Goal: Task Accomplishment & Management: Complete application form

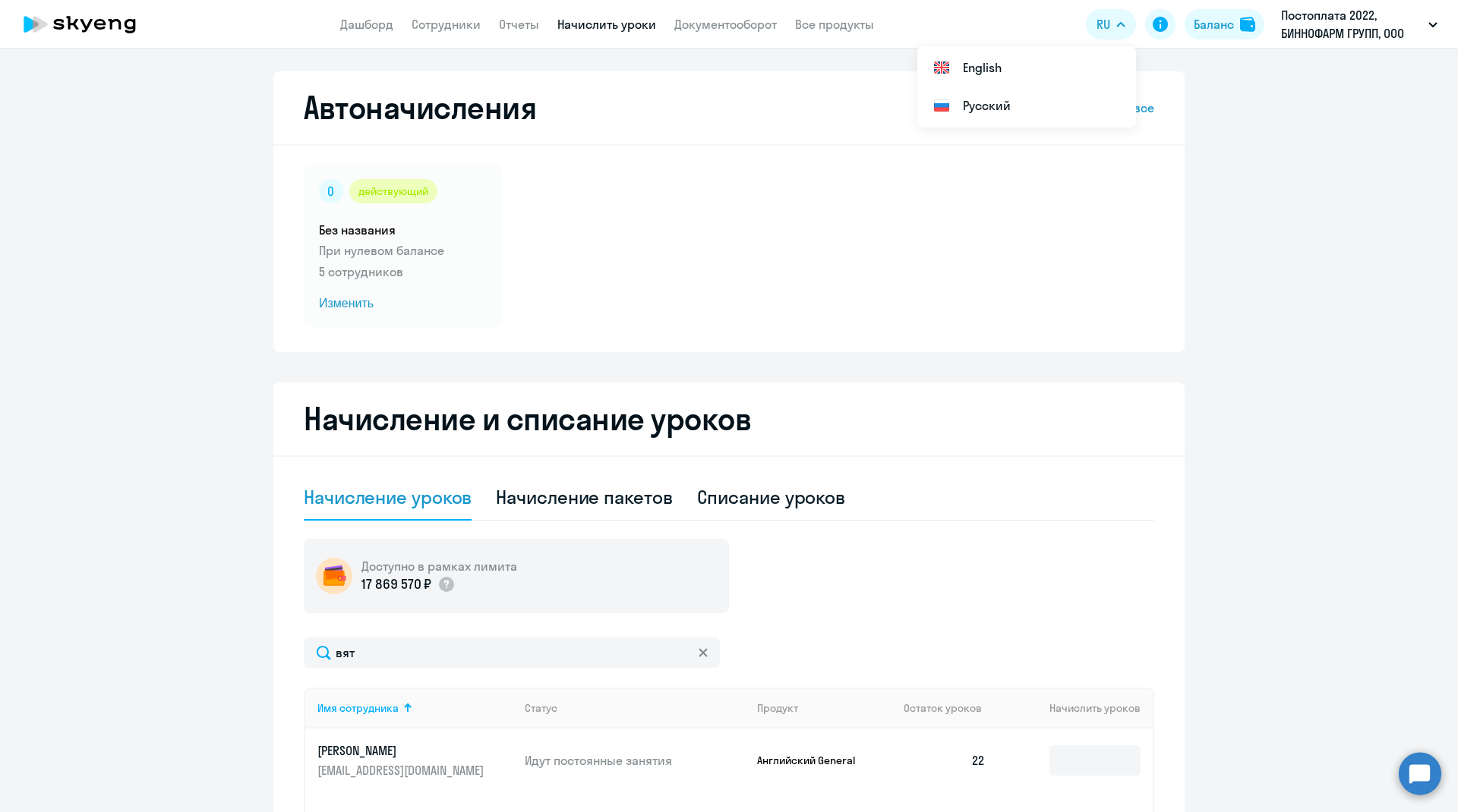
select select "10"
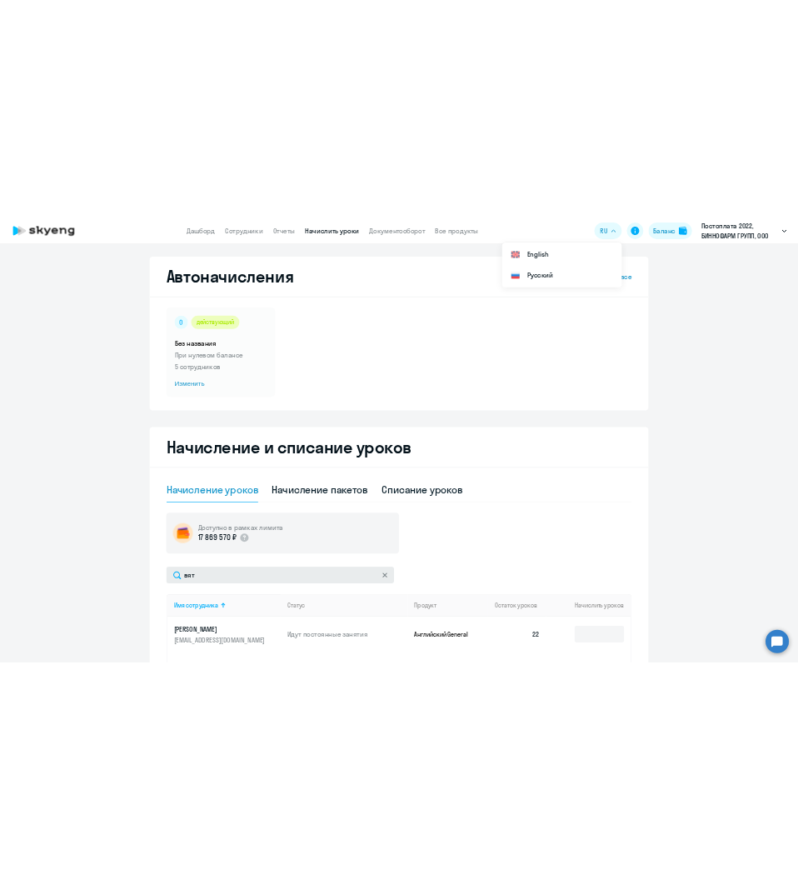
scroll to position [167, 0]
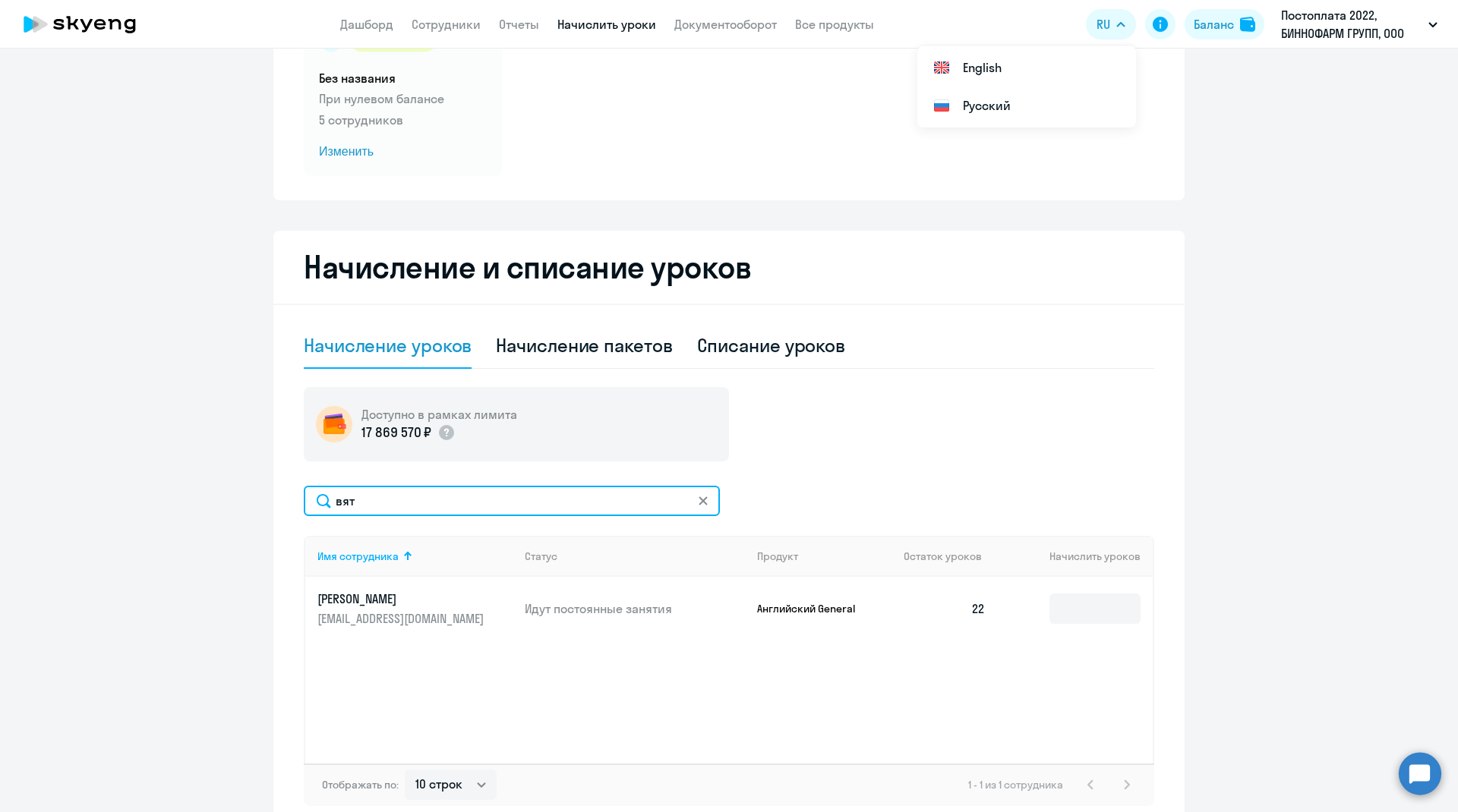
drag, startPoint x: 400, startPoint y: 495, endPoint x: 267, endPoint y: 492, distance: 133.0
click at [274, 492] on div "Начисление и списание уроков Начисление уроков Начисление пакетов Списание урок…" at bounding box center [729, 530] width 912 height 600
type input "рыч"
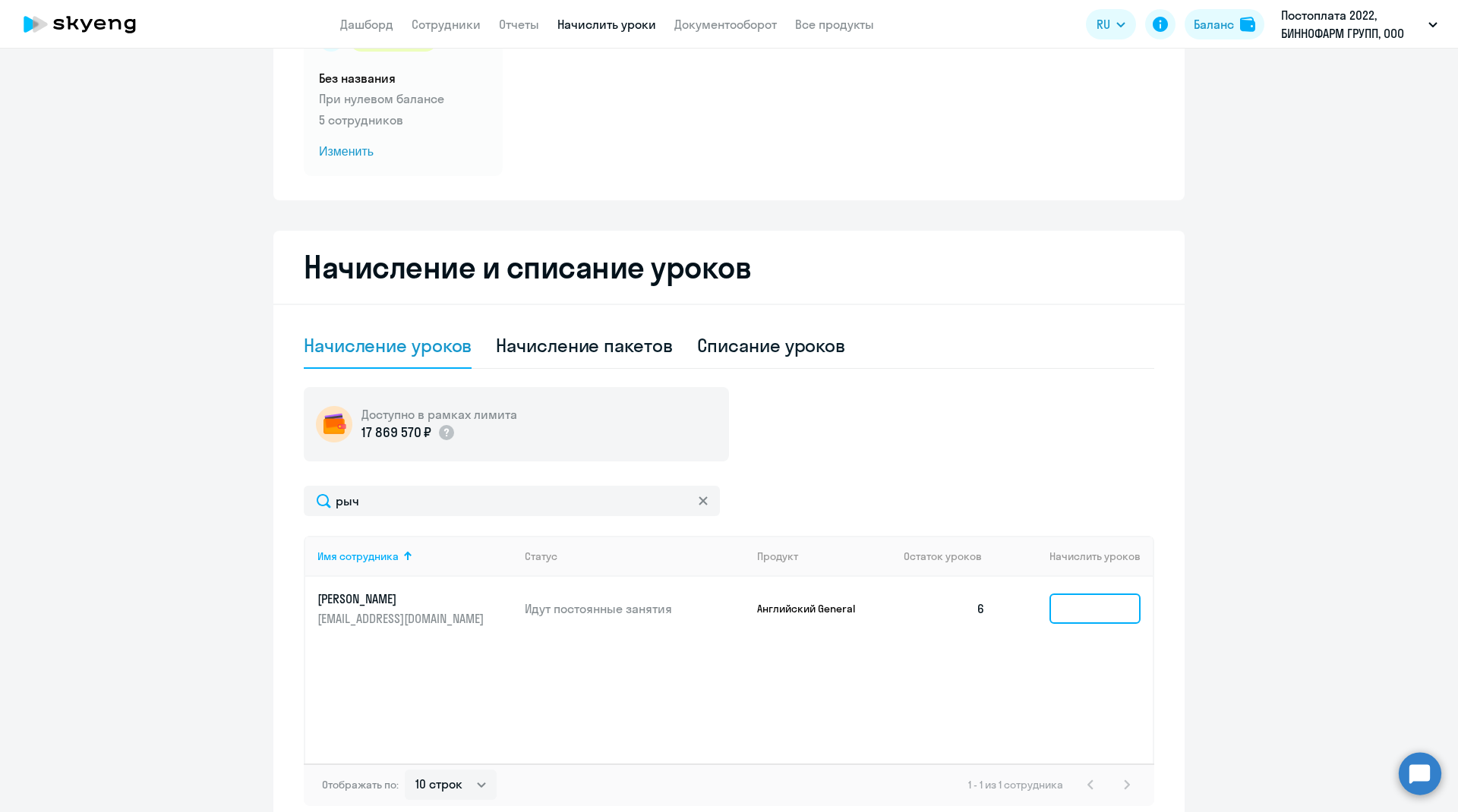
click at [1078, 608] on input at bounding box center [1095, 608] width 91 height 30
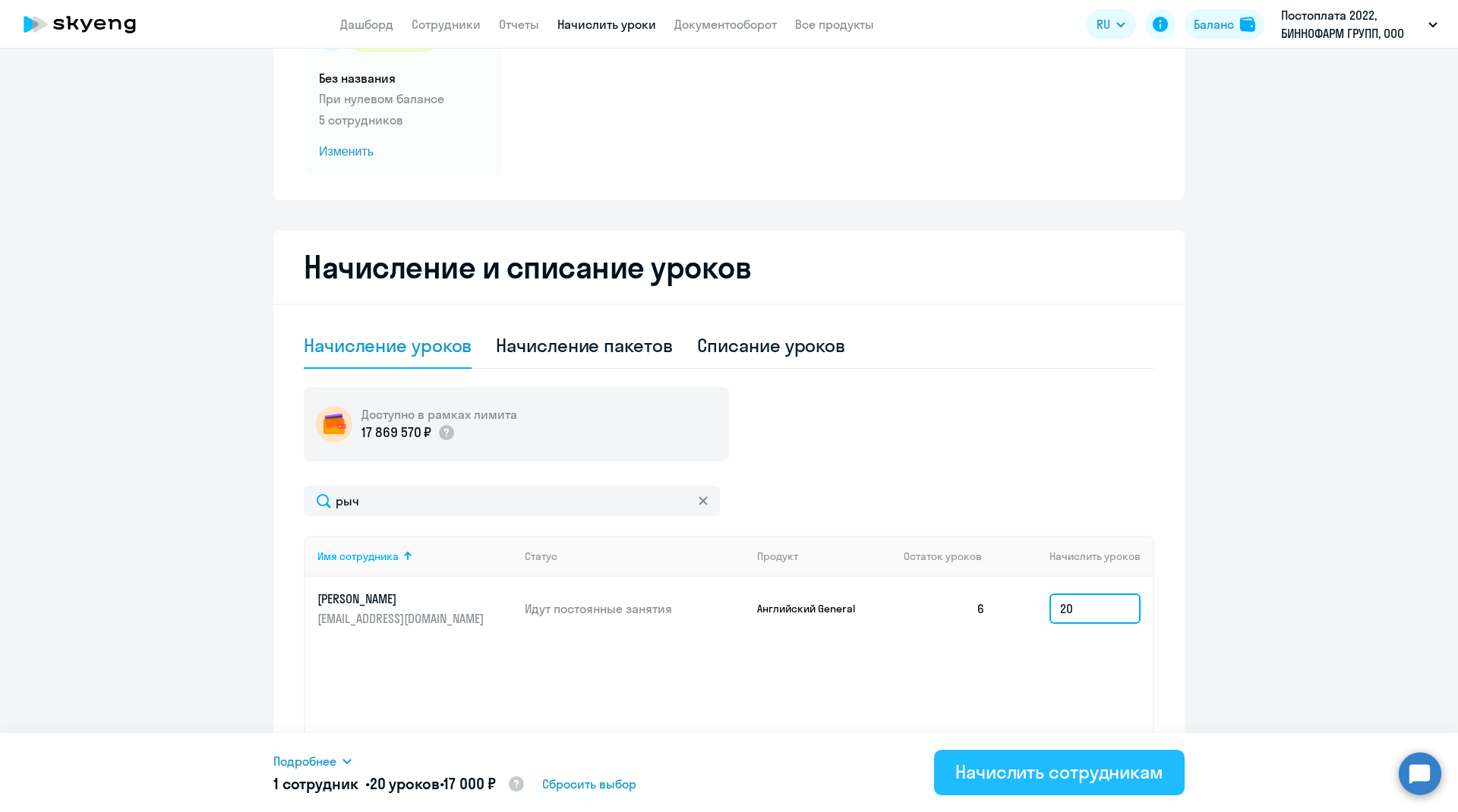
type input "20"
click at [1002, 770] on div "Начислить сотрудникам" at bounding box center [1060, 772] width 208 height 25
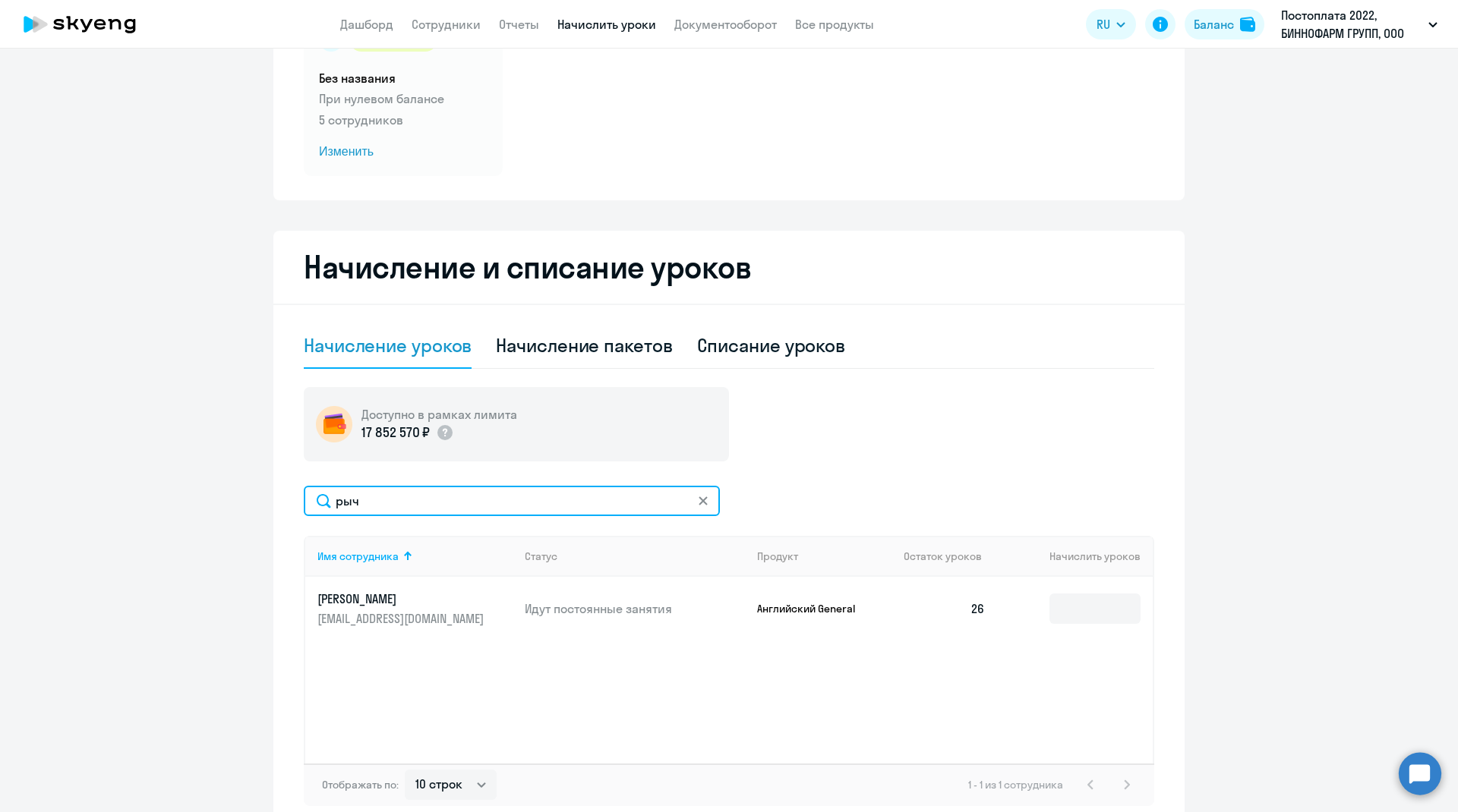
drag, startPoint x: 421, startPoint y: 509, endPoint x: 283, endPoint y: 495, distance: 138.7
click at [283, 495] on div "Начисление и списание уроков Начисление уроков Начисление пакетов Списание урок…" at bounding box center [729, 530] width 912 height 600
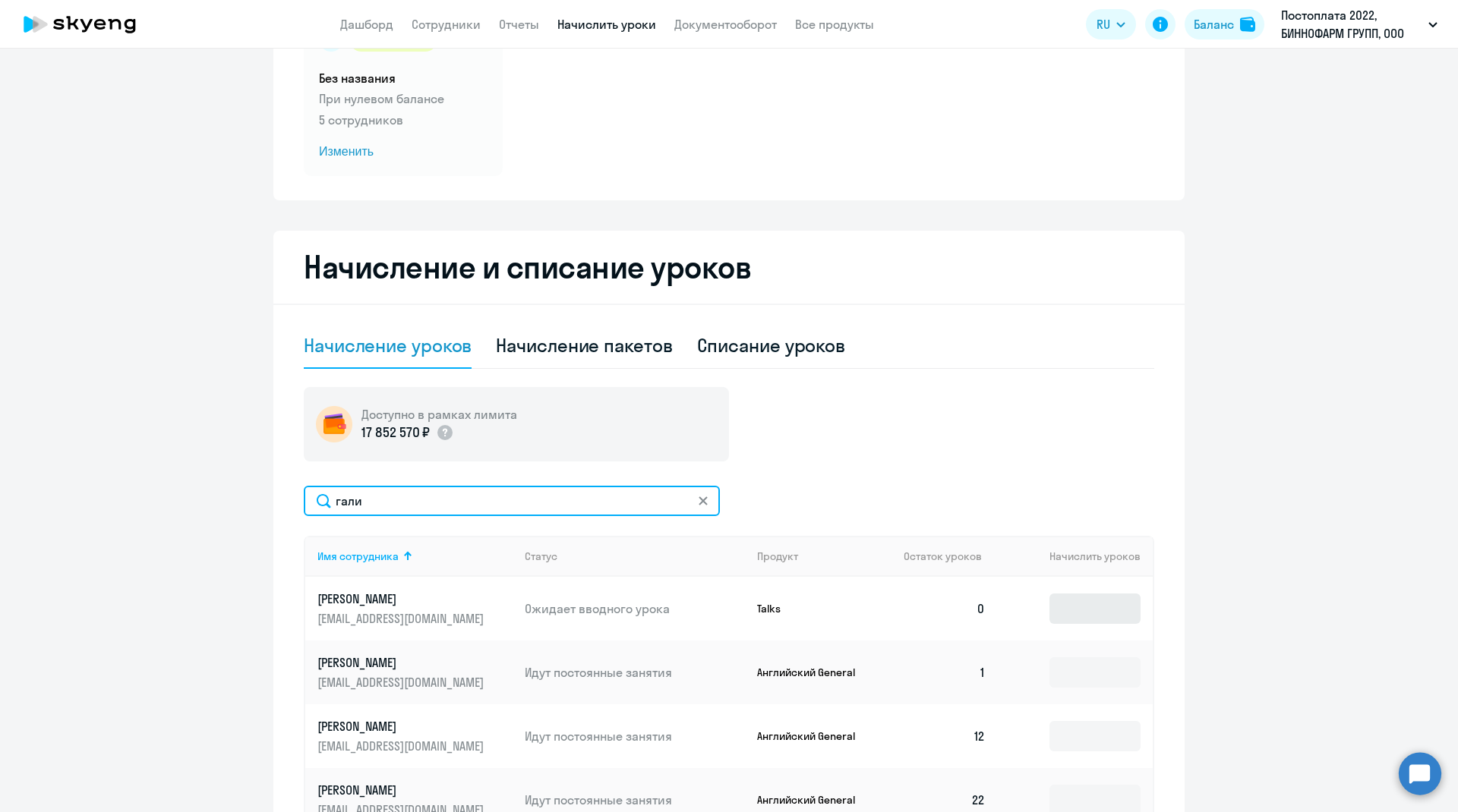
type input "гали"
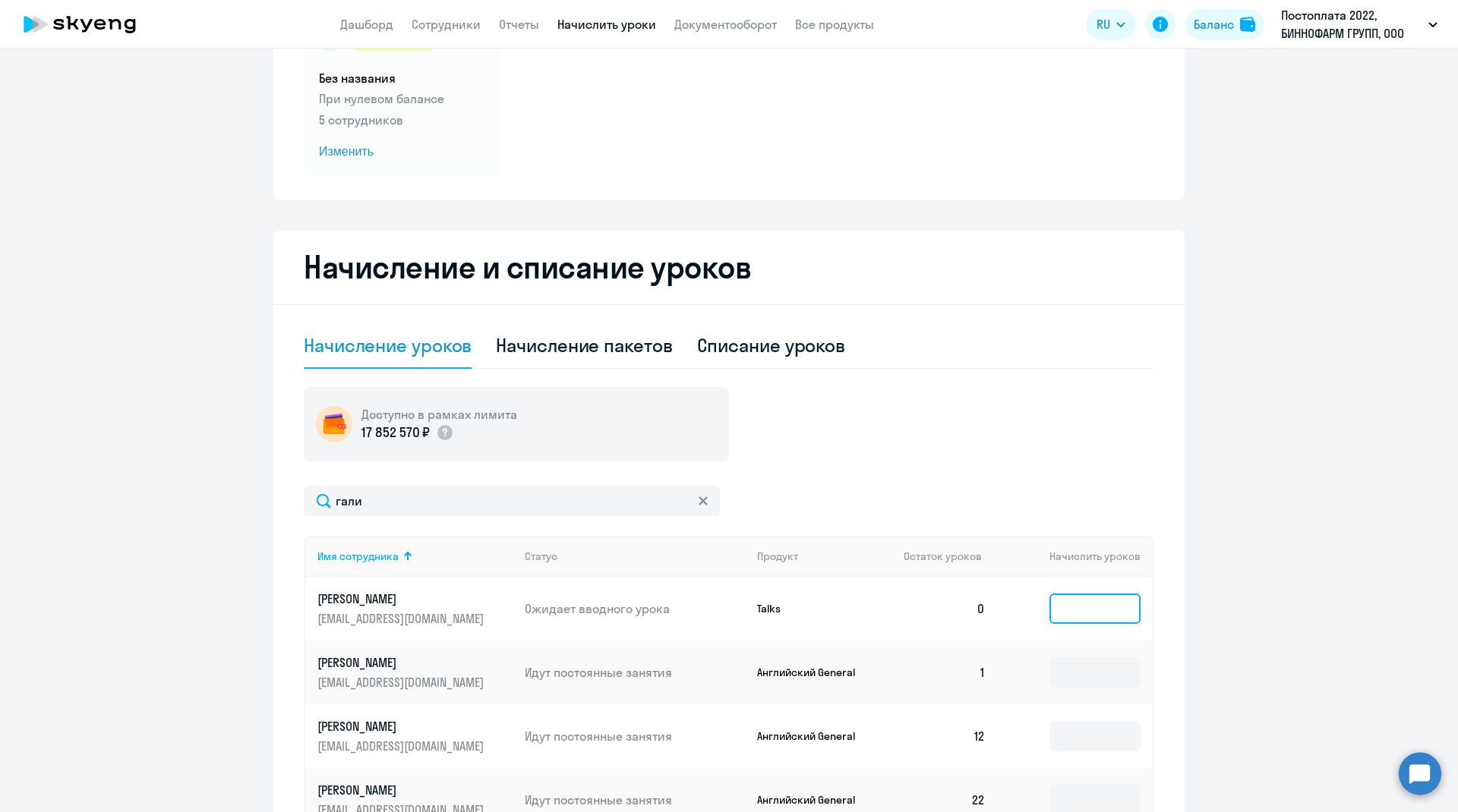
click at [1063, 617] on input at bounding box center [1095, 608] width 91 height 30
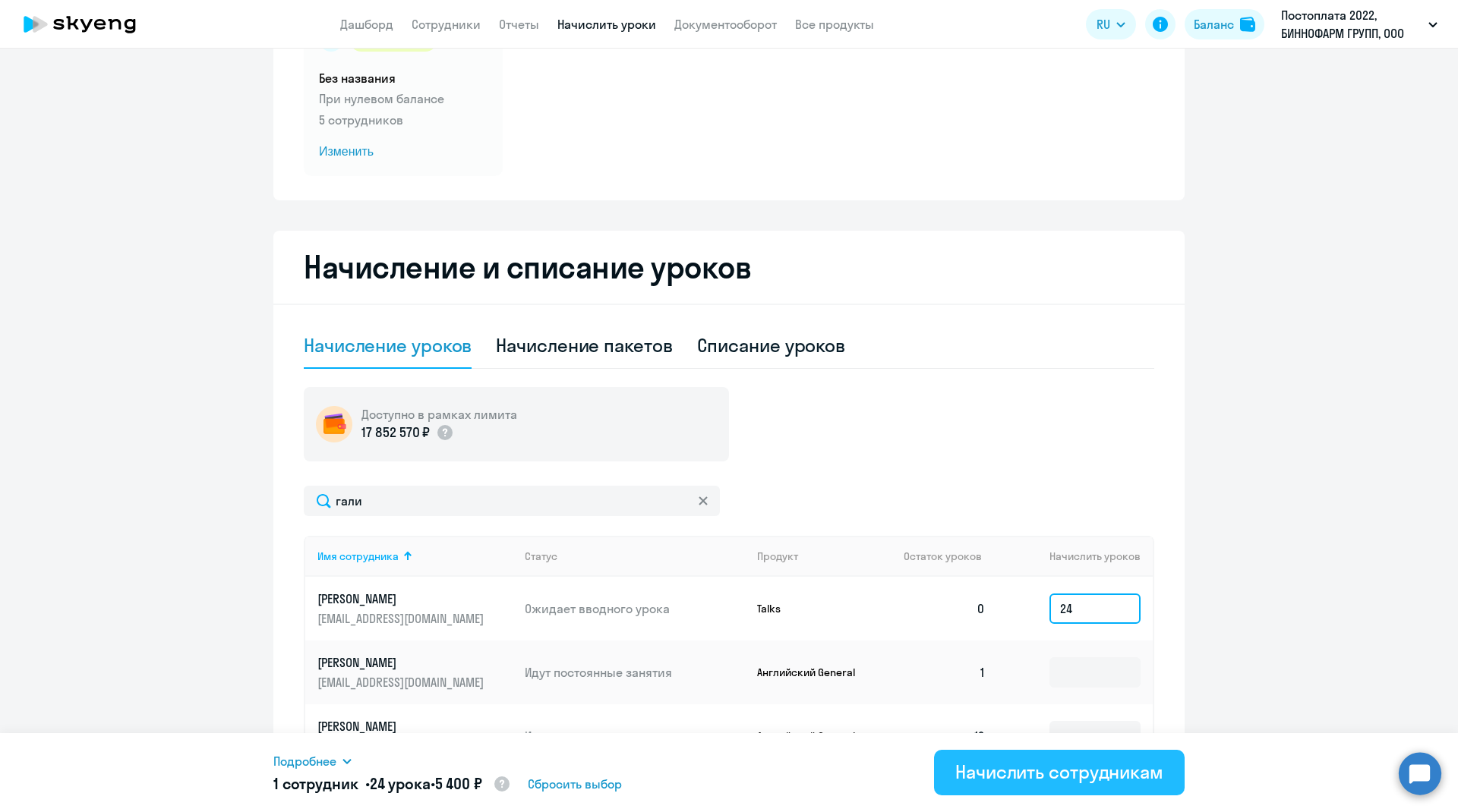
type input "24"
click at [1112, 769] on div "Начислить сотрудникам" at bounding box center [1060, 772] width 208 height 25
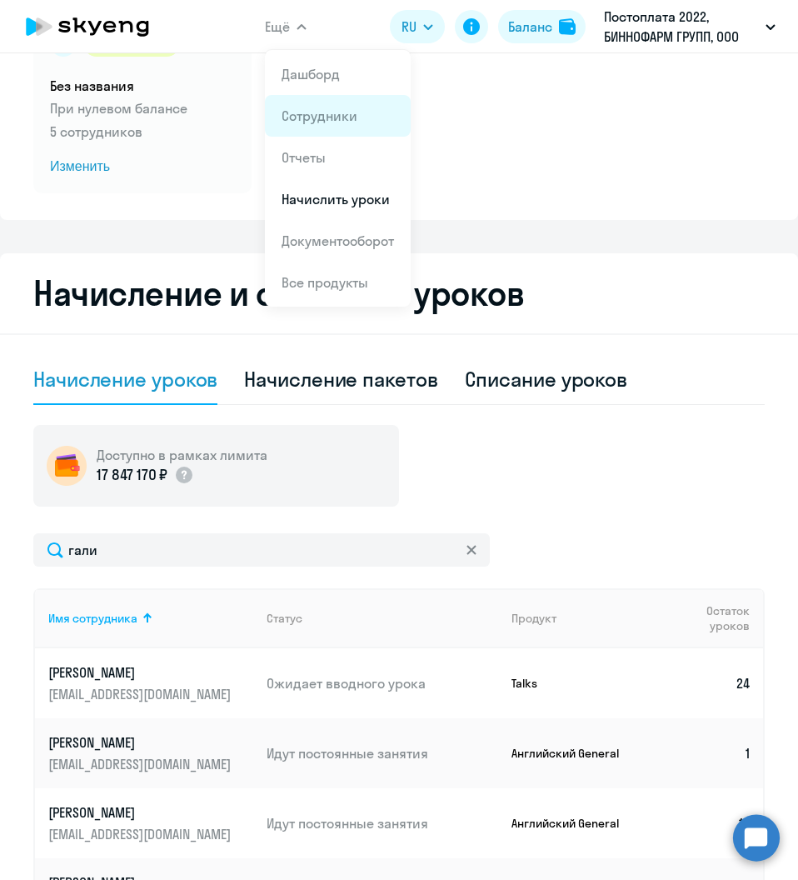
click at [326, 122] on link "Сотрудники" at bounding box center [320, 115] width 76 height 17
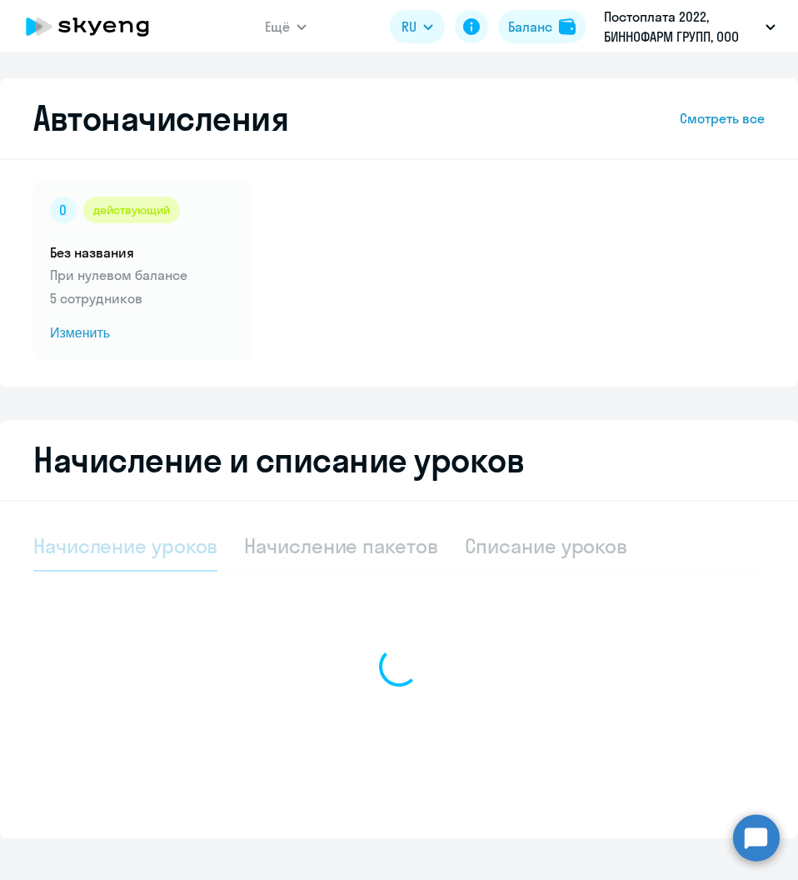
select select "10"
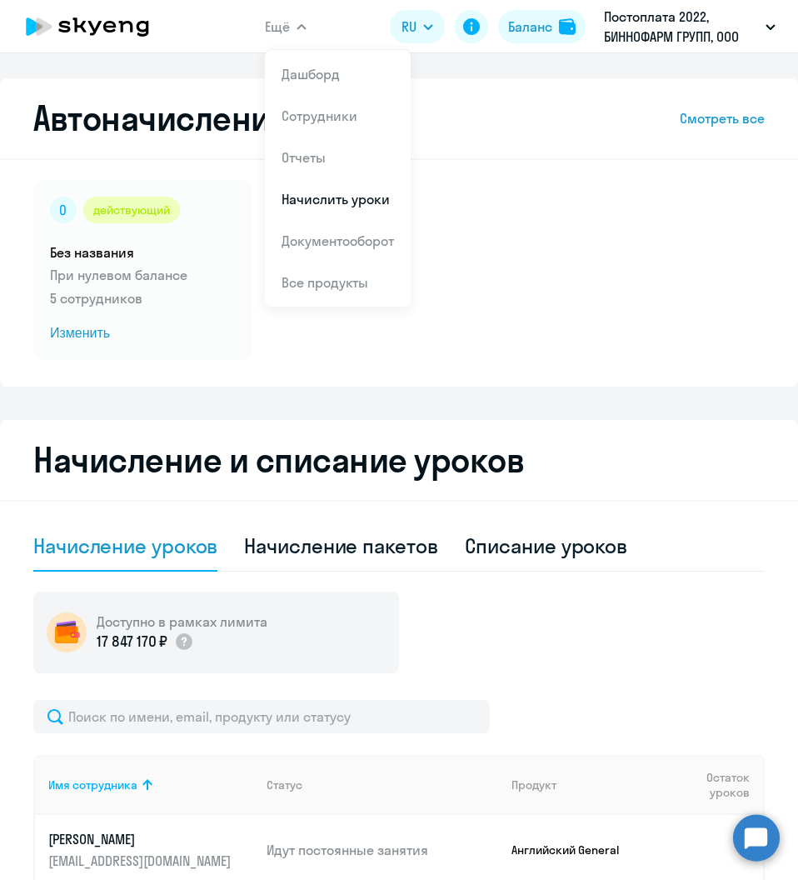
click at [295, 33] on button "Ещё" at bounding box center [286, 26] width 42 height 33
click at [297, 27] on icon "button" at bounding box center [302, 27] width 10 height 6
click at [346, 112] on link "Сотрудники" at bounding box center [320, 115] width 76 height 17
select select "30"
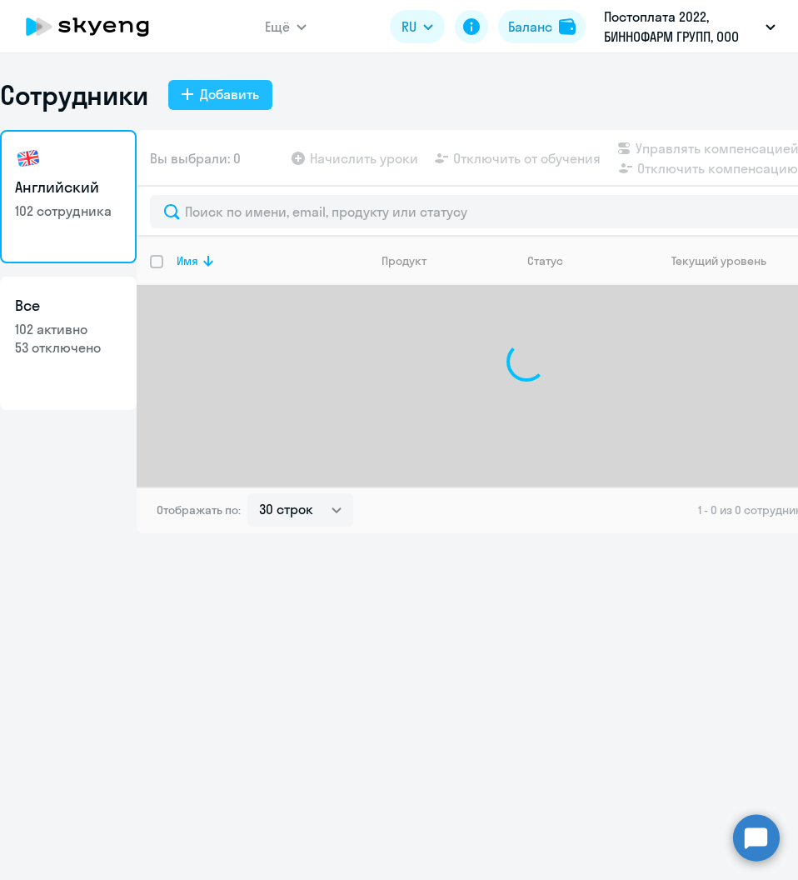
click at [237, 88] on div "Добавить" at bounding box center [229, 94] width 59 height 20
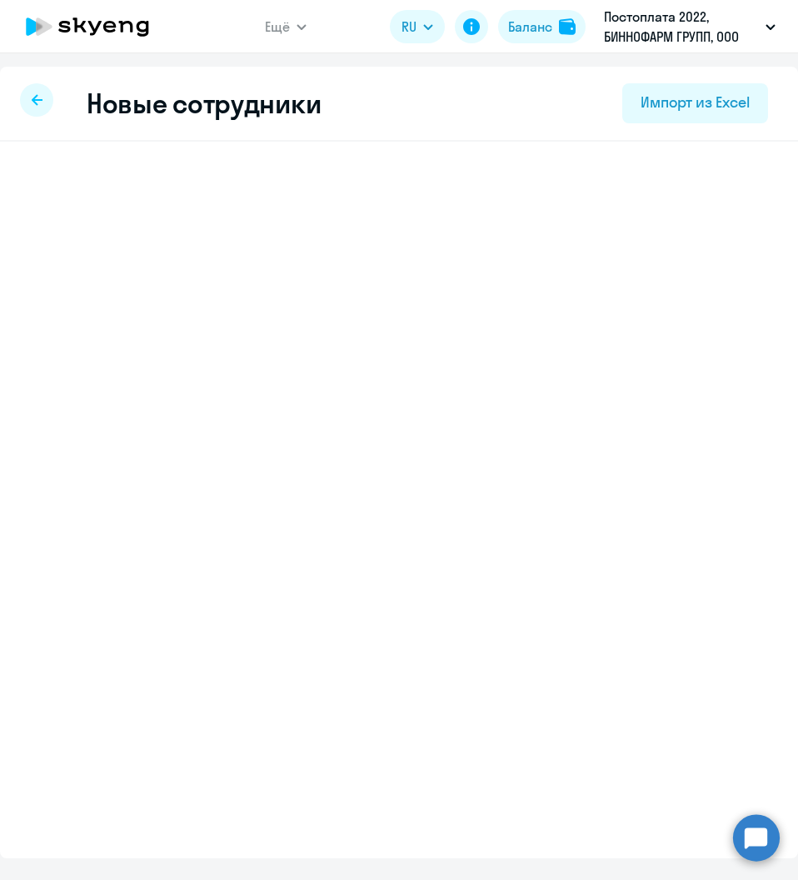
select select "english_adult_not_native_speaker"
select select "3"
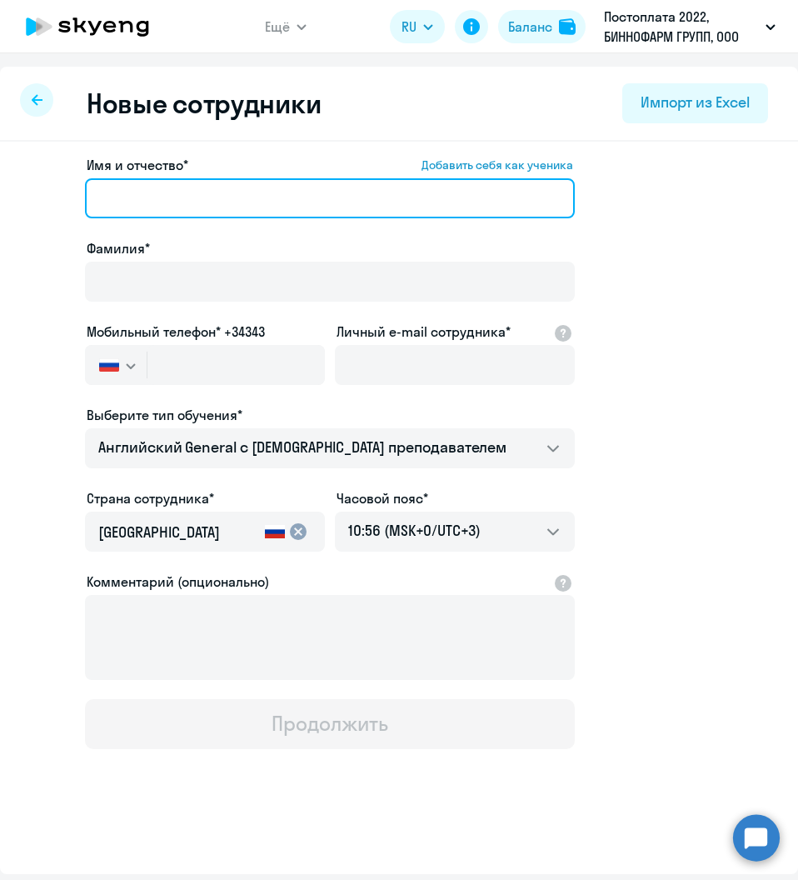
click at [158, 192] on input "Имя и отчество* Добавить себя как ученика" at bounding box center [330, 198] width 490 height 40
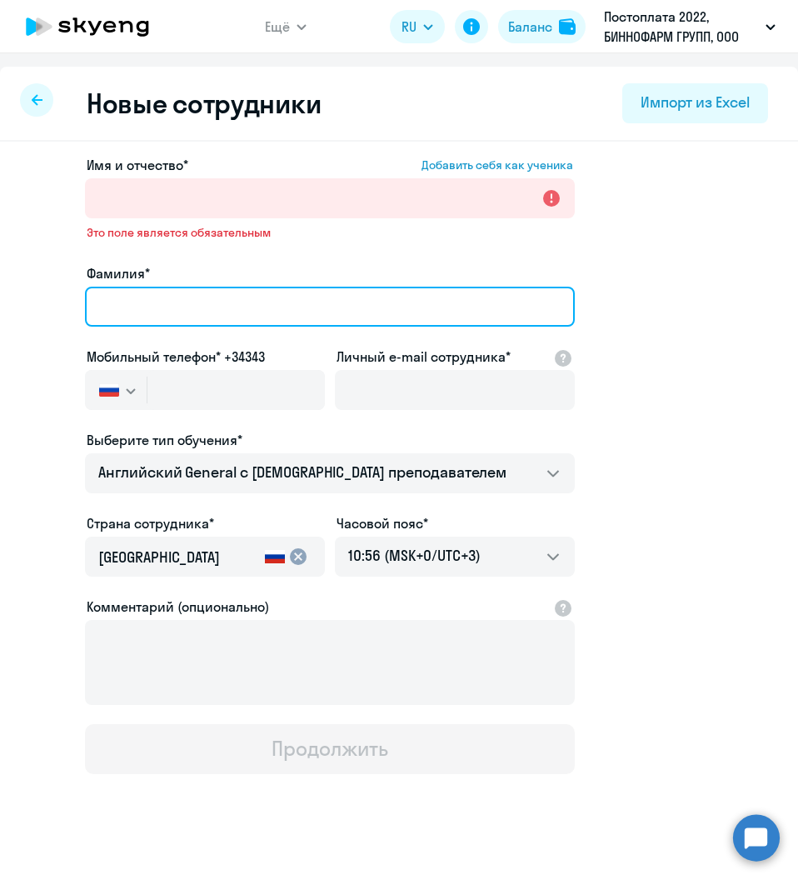
click at [149, 287] on input "Фамилия*" at bounding box center [330, 307] width 490 height 40
paste input "Танаевой Светланы"
click at [152, 306] on input "Танаевой Светланы" at bounding box center [330, 307] width 490 height 40
drag, startPoint x: 148, startPoint y: 306, endPoint x: 160, endPoint y: 307, distance: 11.7
click at [160, 307] on input "Танаевой Светланы" at bounding box center [330, 307] width 490 height 40
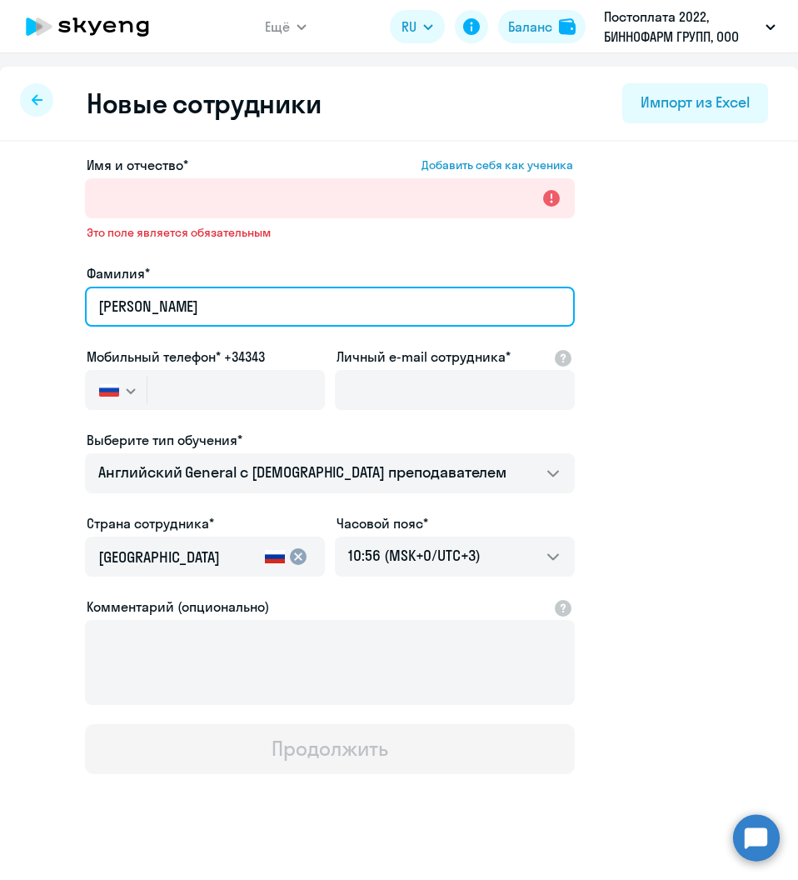
drag, startPoint x: 154, startPoint y: 307, endPoint x: 259, endPoint y: 308, distance: 105.0
click at [259, 308] on input "Танаева Светланы" at bounding box center [330, 307] width 490 height 40
type input "Танаева"
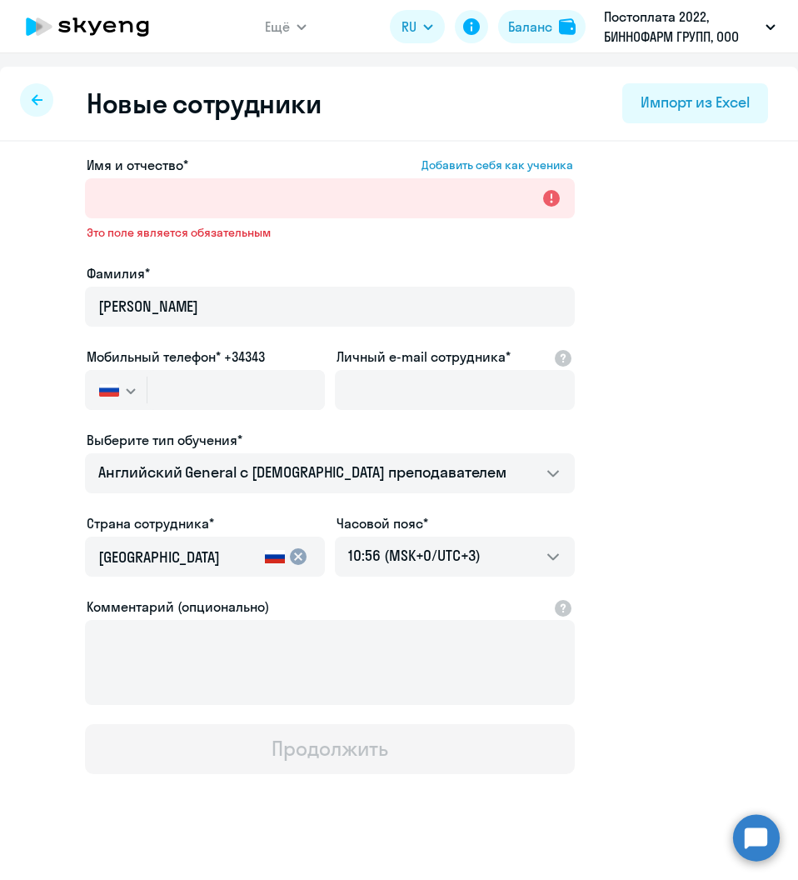
click at [125, 218] on div at bounding box center [330, 221] width 490 height 7
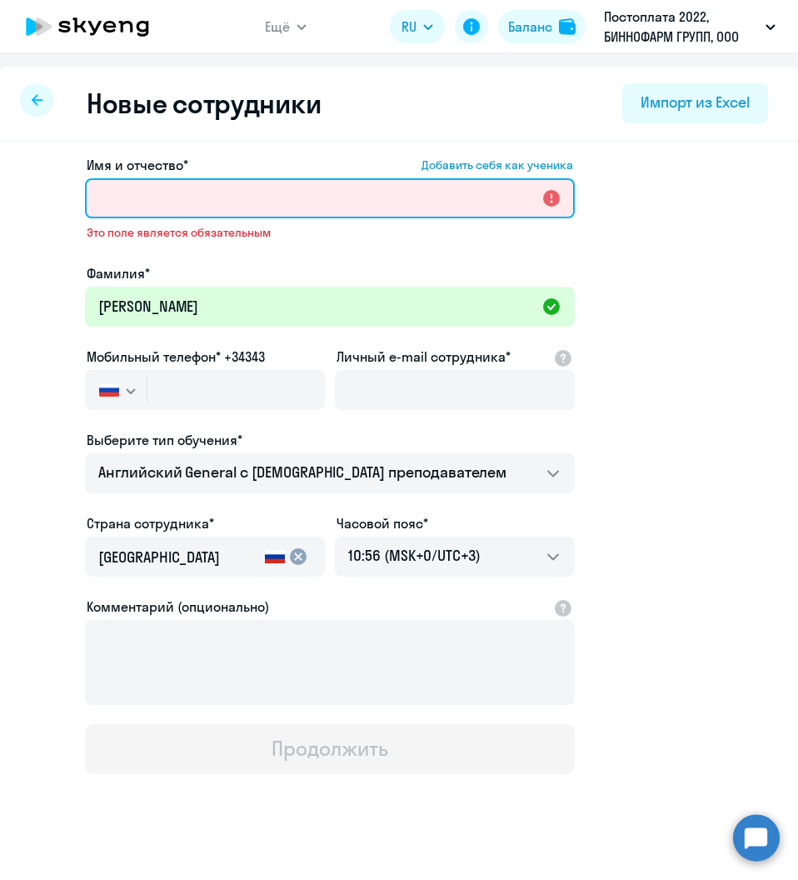
click at [125, 207] on input "Имя и отчество* Добавить себя как ученика" at bounding box center [330, 198] width 490 height 40
paste input "Светланы"
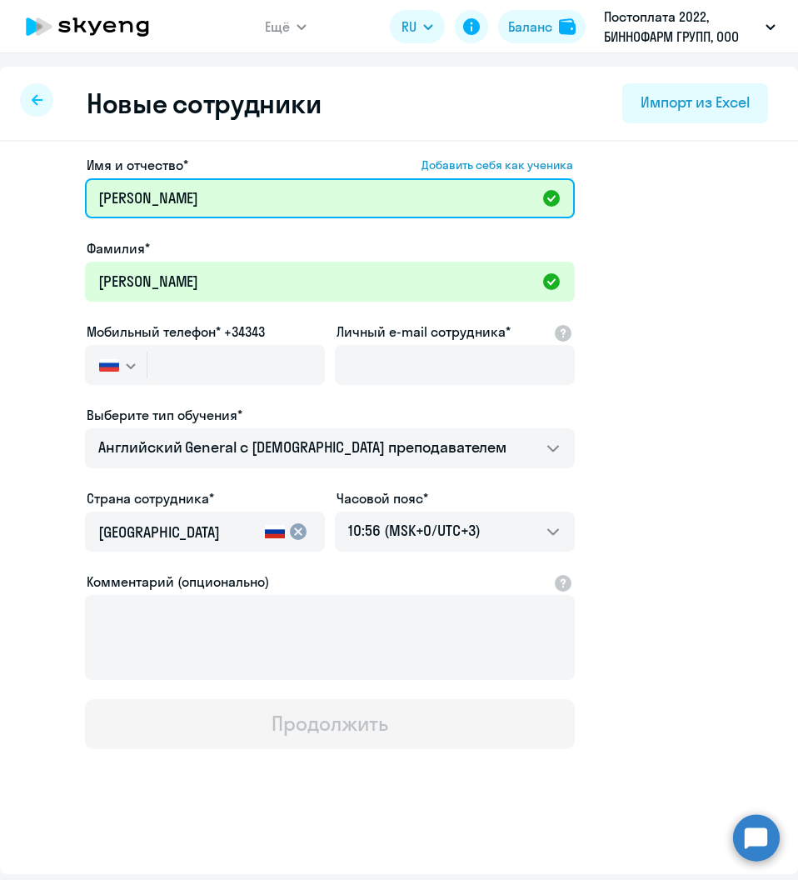
click at [170, 199] on input "Светлана" at bounding box center [330, 198] width 490 height 40
type input "Светлана"
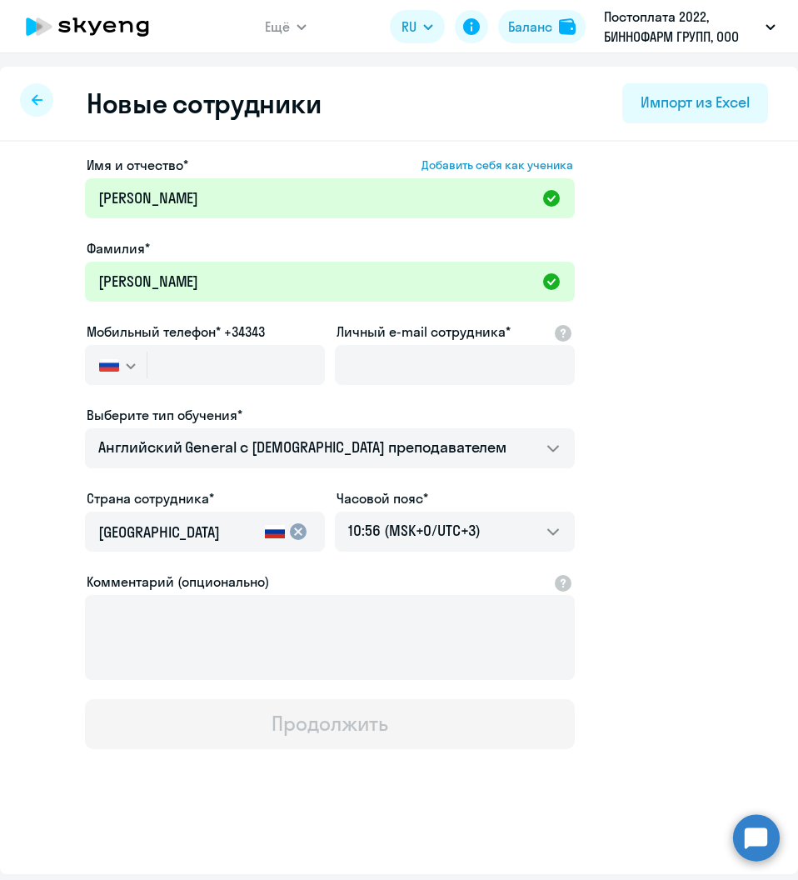
click at [317, 239] on div "Фамилия*" at bounding box center [330, 248] width 490 height 20
click at [169, 369] on input "text" at bounding box center [235, 365] width 177 height 40
paste input "+7 987 797-74-00"
click at [202, 370] on input "+7 987 797-74-00" at bounding box center [235, 365] width 177 height 40
type input "+7 987 797-74-00"
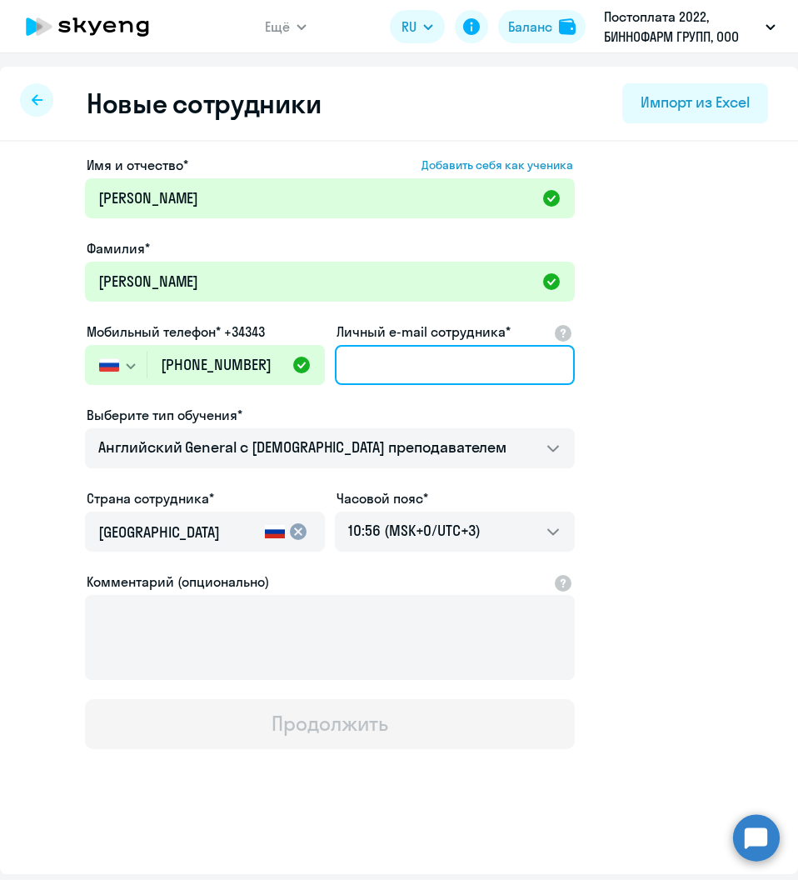
click at [444, 366] on input "Личный e-mail сотрудника*" at bounding box center [455, 365] width 240 height 40
paste input "lanatanaeva@yandex.ru"
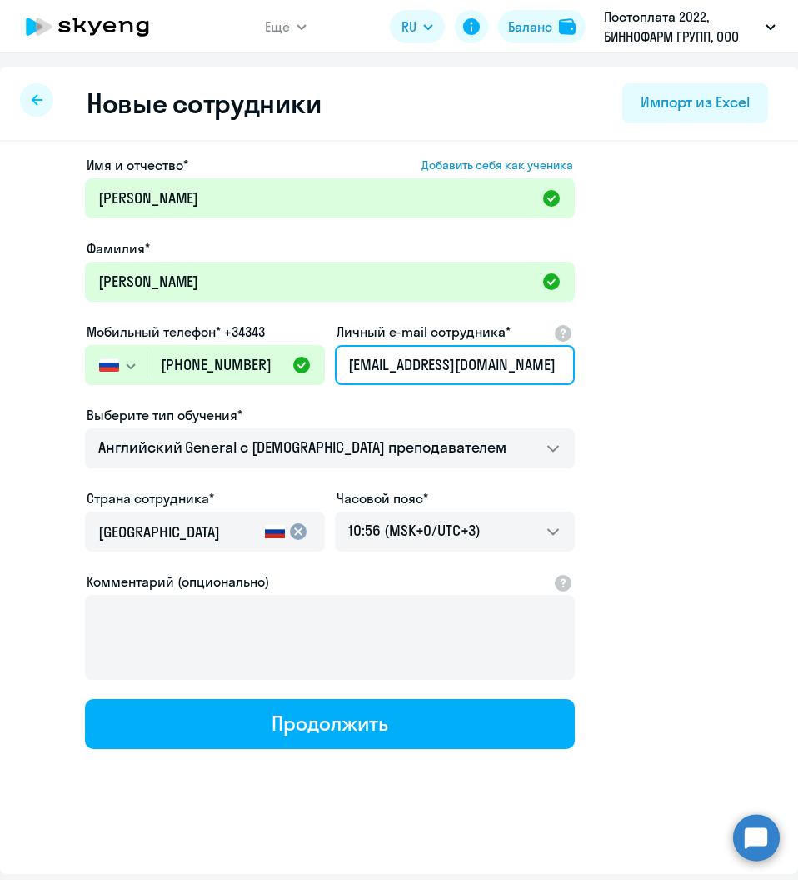
type input "lanatanaeva@yandex.ru"
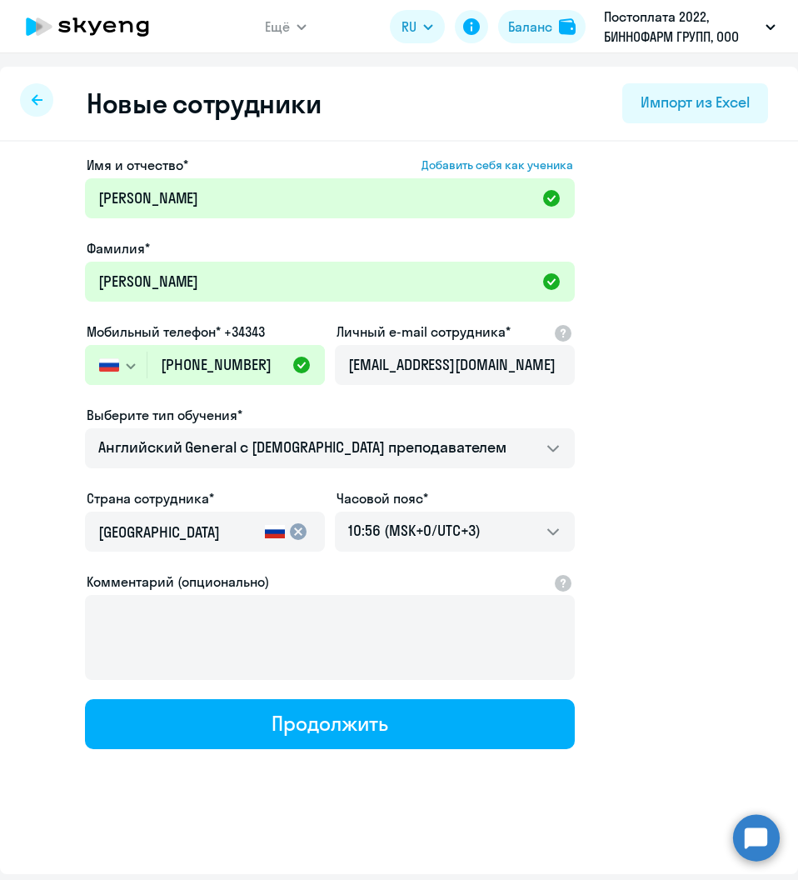
click at [622, 444] on app-new-student-form "Имя и отчество* Добавить себя как ученика Светлана Фамилия* Танаева Мобильный т…" at bounding box center [399, 452] width 745 height 594
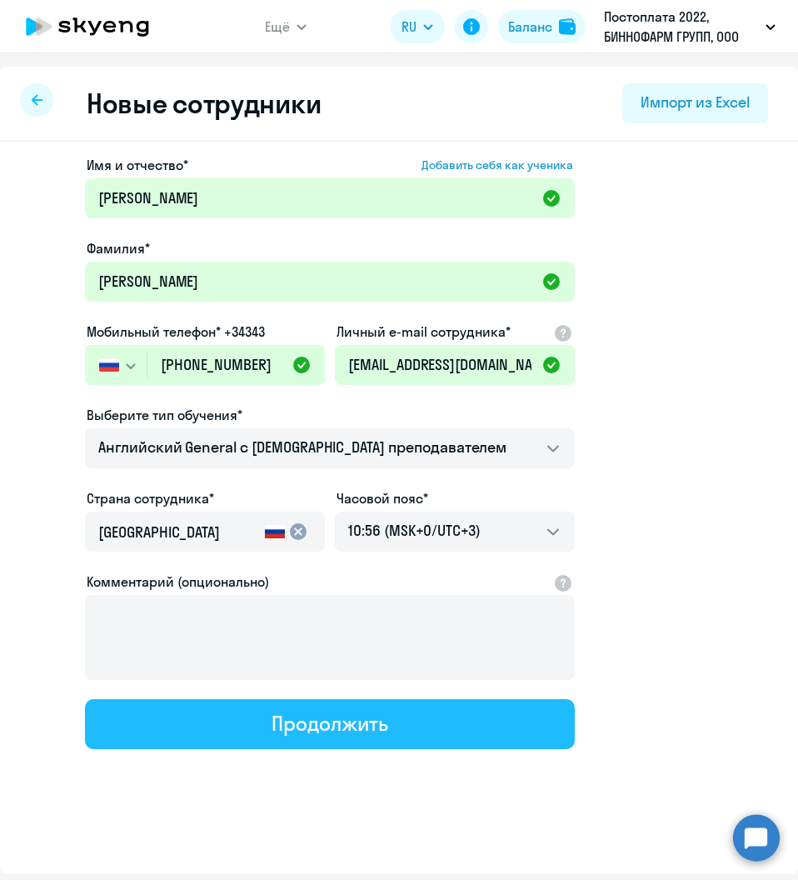
click at [312, 716] on div "Продолжить" at bounding box center [330, 723] width 116 height 27
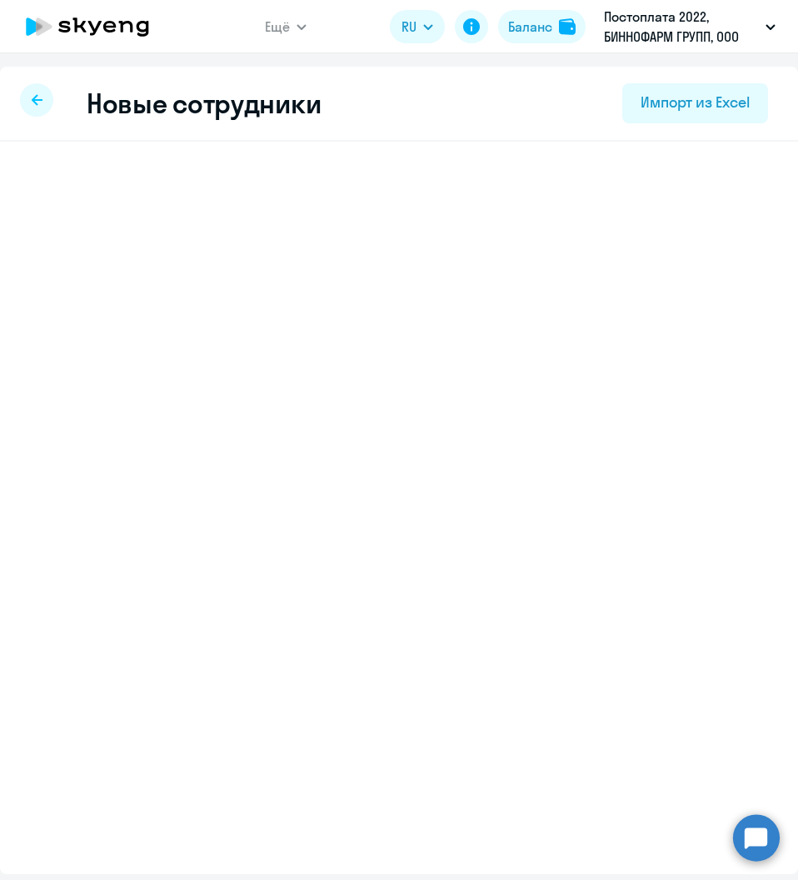
select select "english_adult_not_native_speaker"
select select "3"
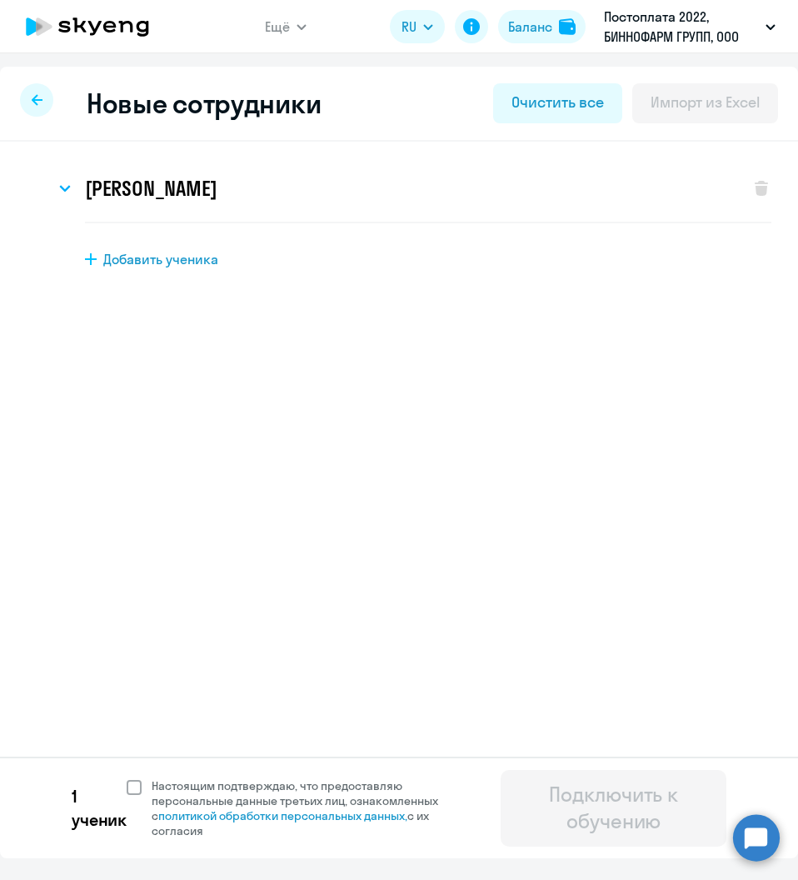
click at [141, 785] on span at bounding box center [134, 787] width 15 height 15
click at [127, 778] on input "Настоящим подтверждаю, что предоставляю персональные данные третьих лиц, ознако…" at bounding box center [126, 777] width 1 height 1
checkbox input "true"
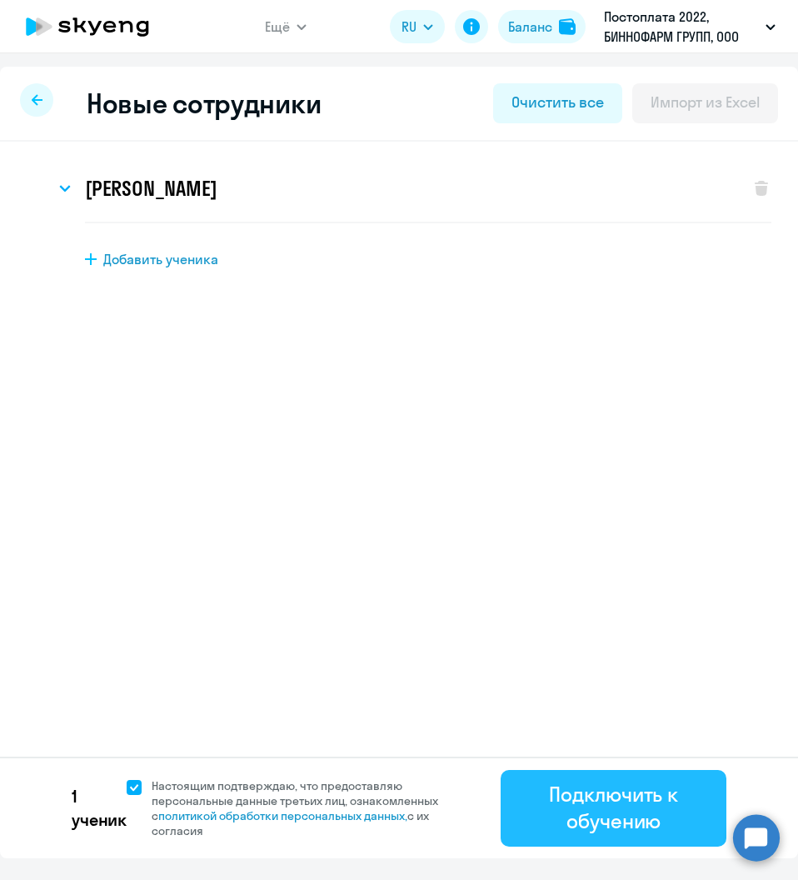
click at [605, 808] on div "Подключить к обучению" at bounding box center [613, 806] width 179 height 53
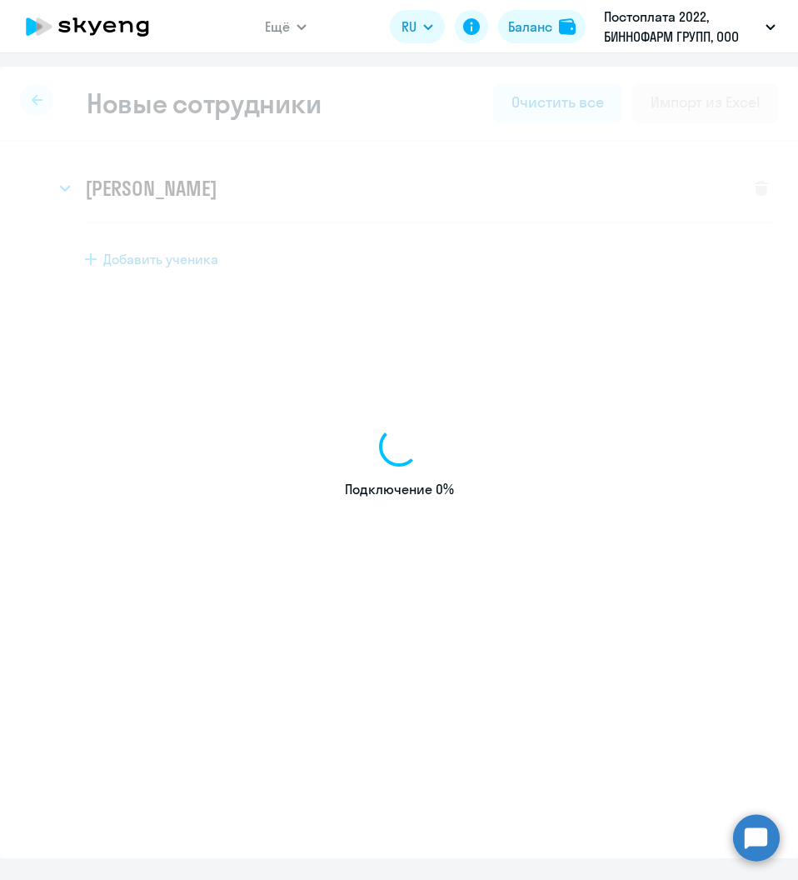
select select "english_adult_not_native_speaker"
select select "3"
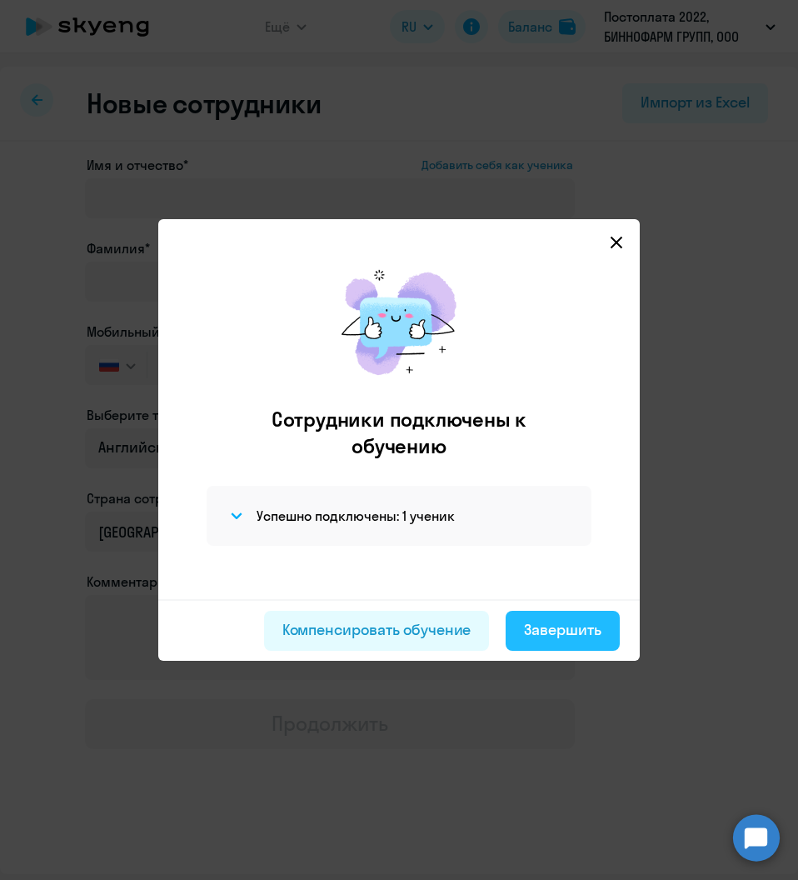
click at [558, 630] on div "Завершить" at bounding box center [562, 630] width 77 height 22
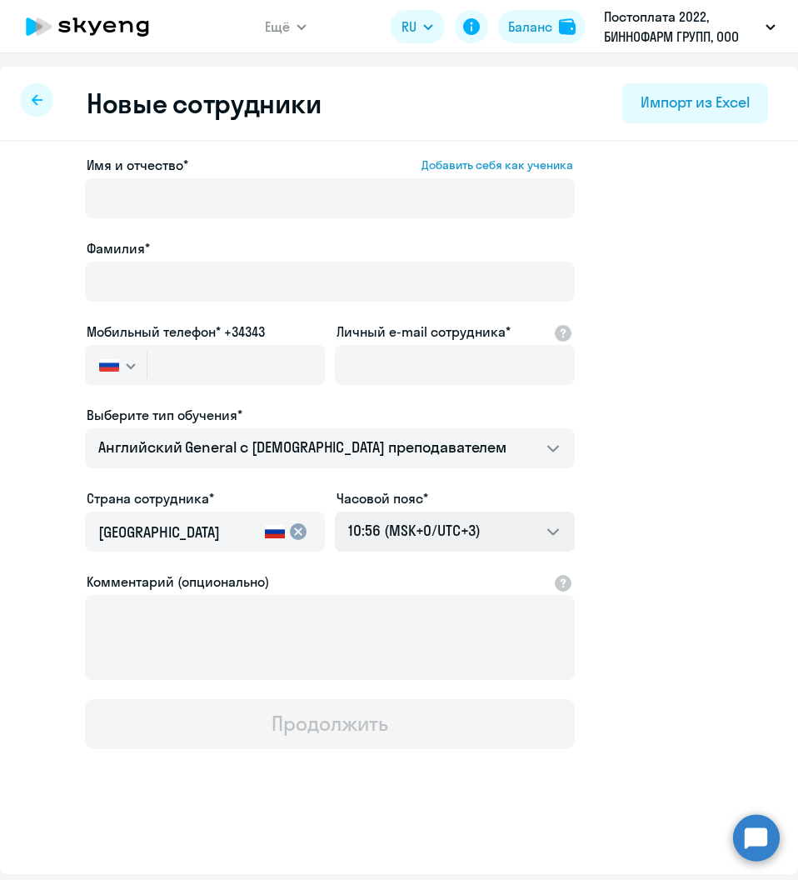
select select "30"
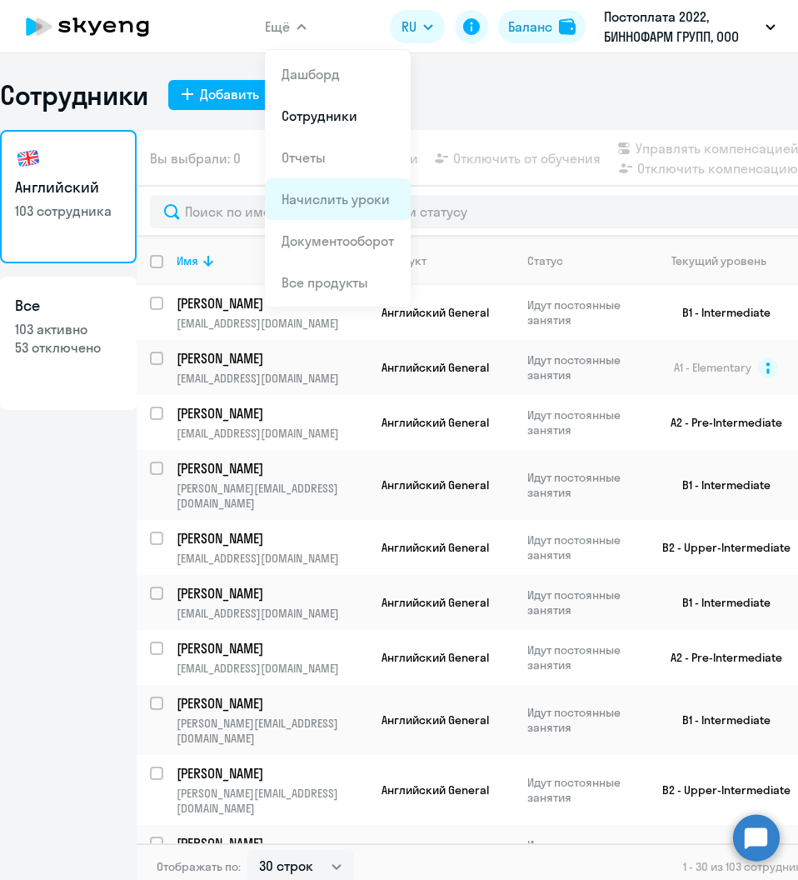
click at [311, 199] on link "Начислить уроки" at bounding box center [336, 199] width 108 height 17
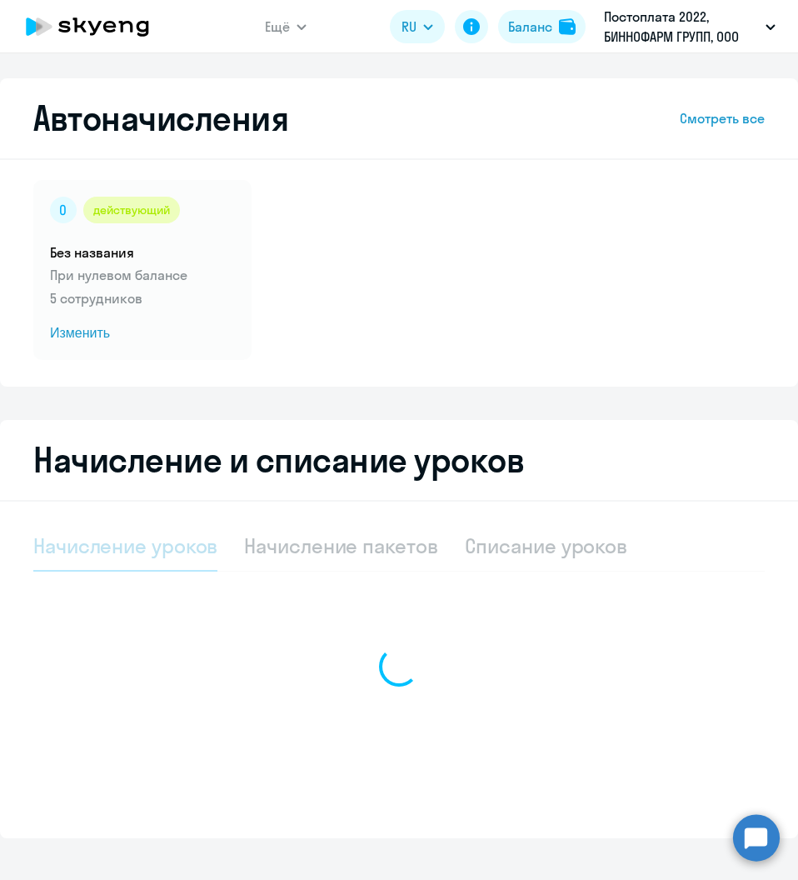
select select "10"
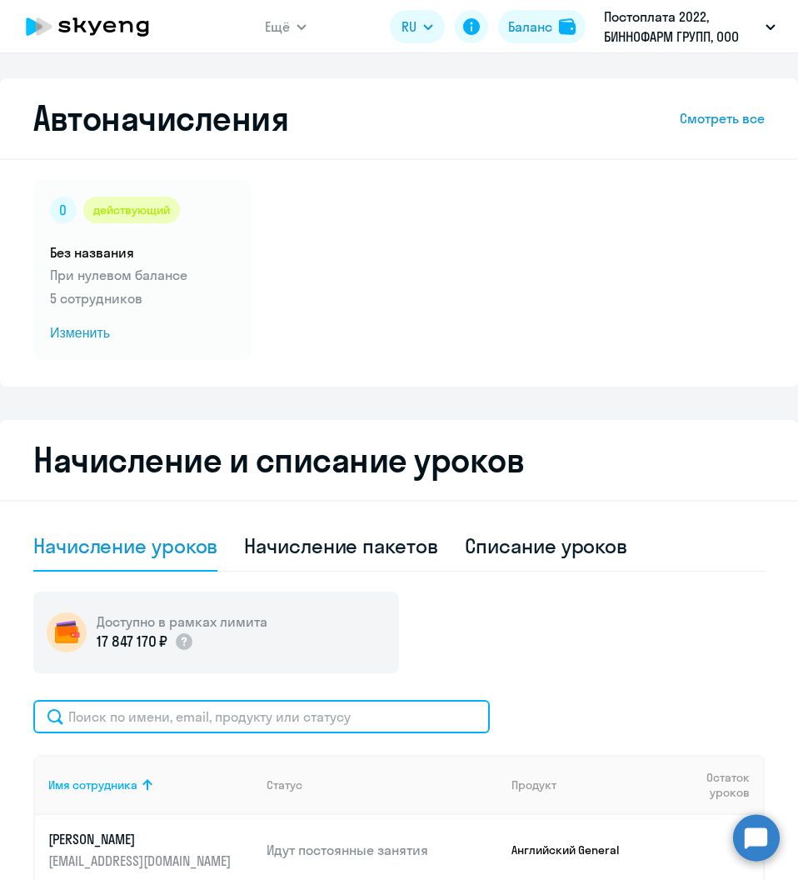
click at [159, 713] on input "text" at bounding box center [261, 716] width 456 height 33
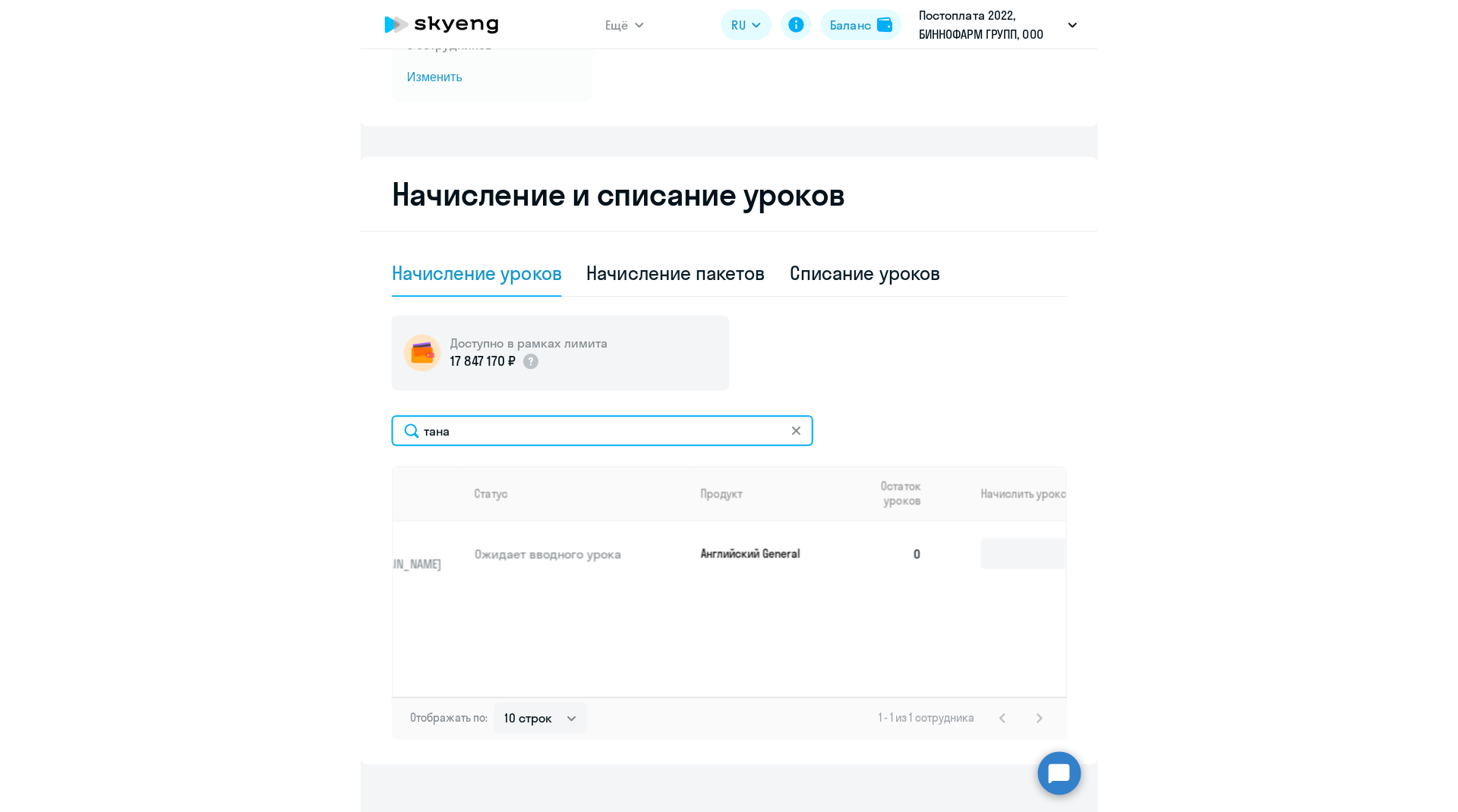
scroll to position [0, 158]
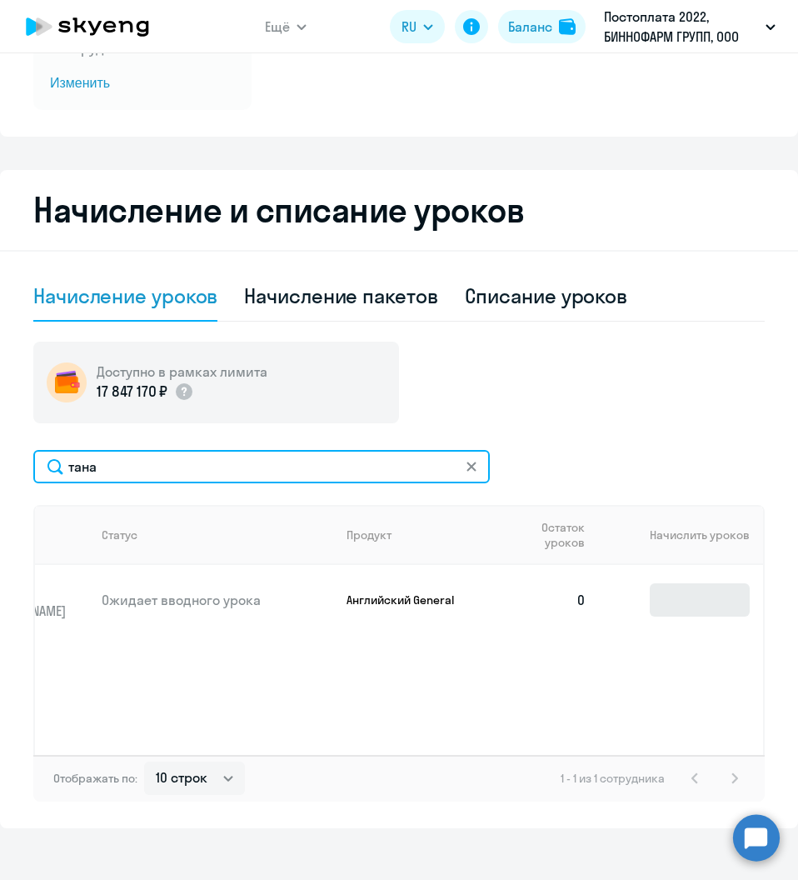
type input "тана"
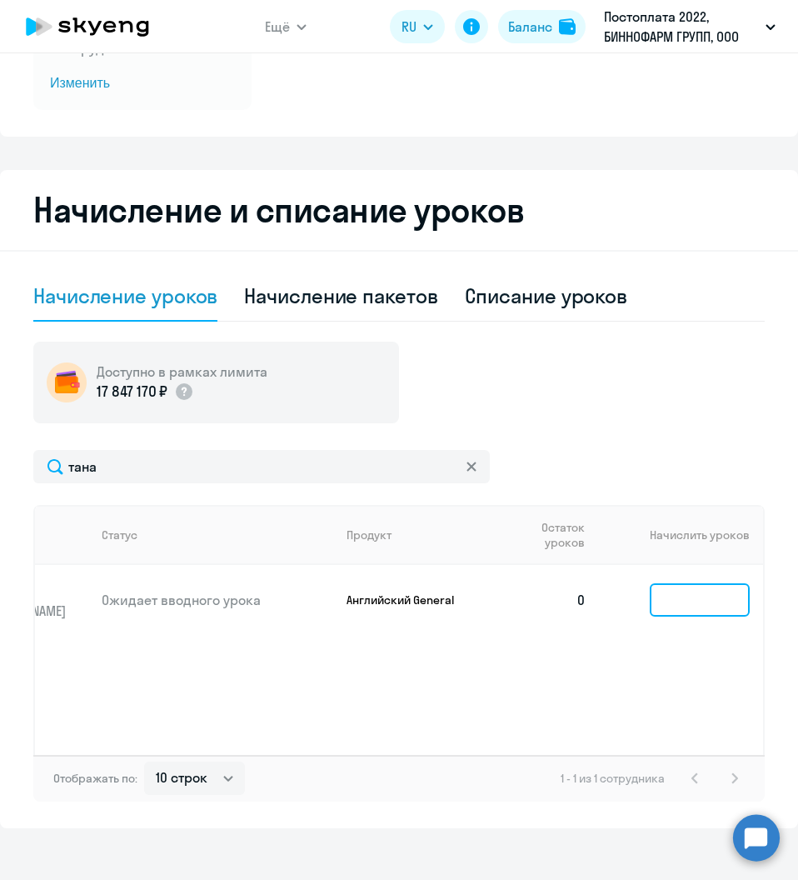
click at [683, 600] on input at bounding box center [700, 599] width 100 height 33
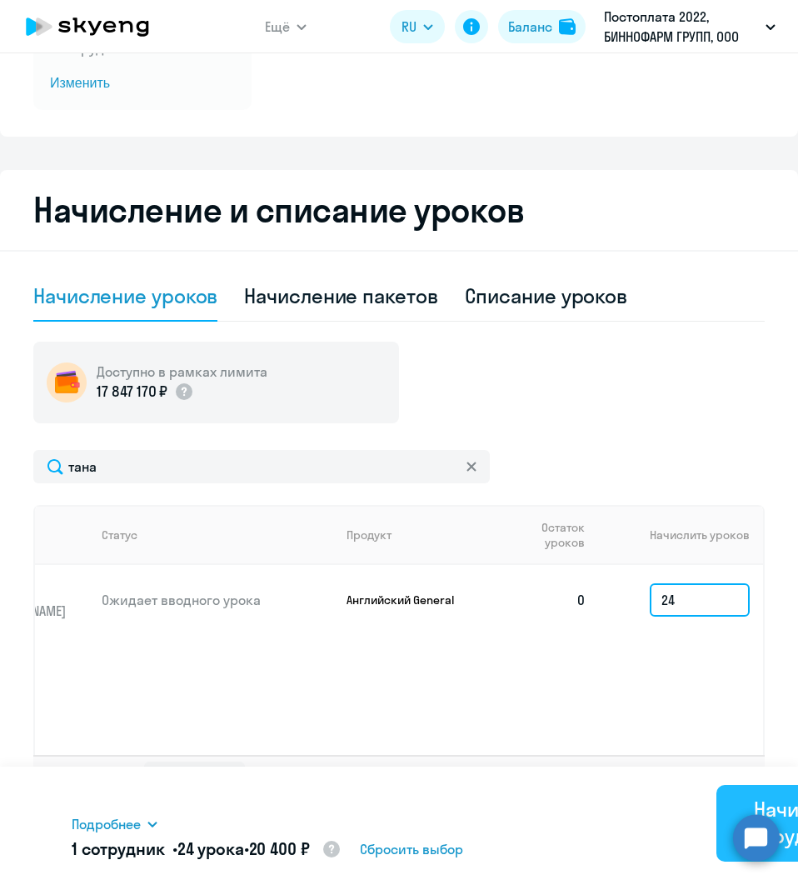
type input "24"
click at [745, 797] on div "Начислить сотрудникам" at bounding box center [803, 821] width 126 height 53
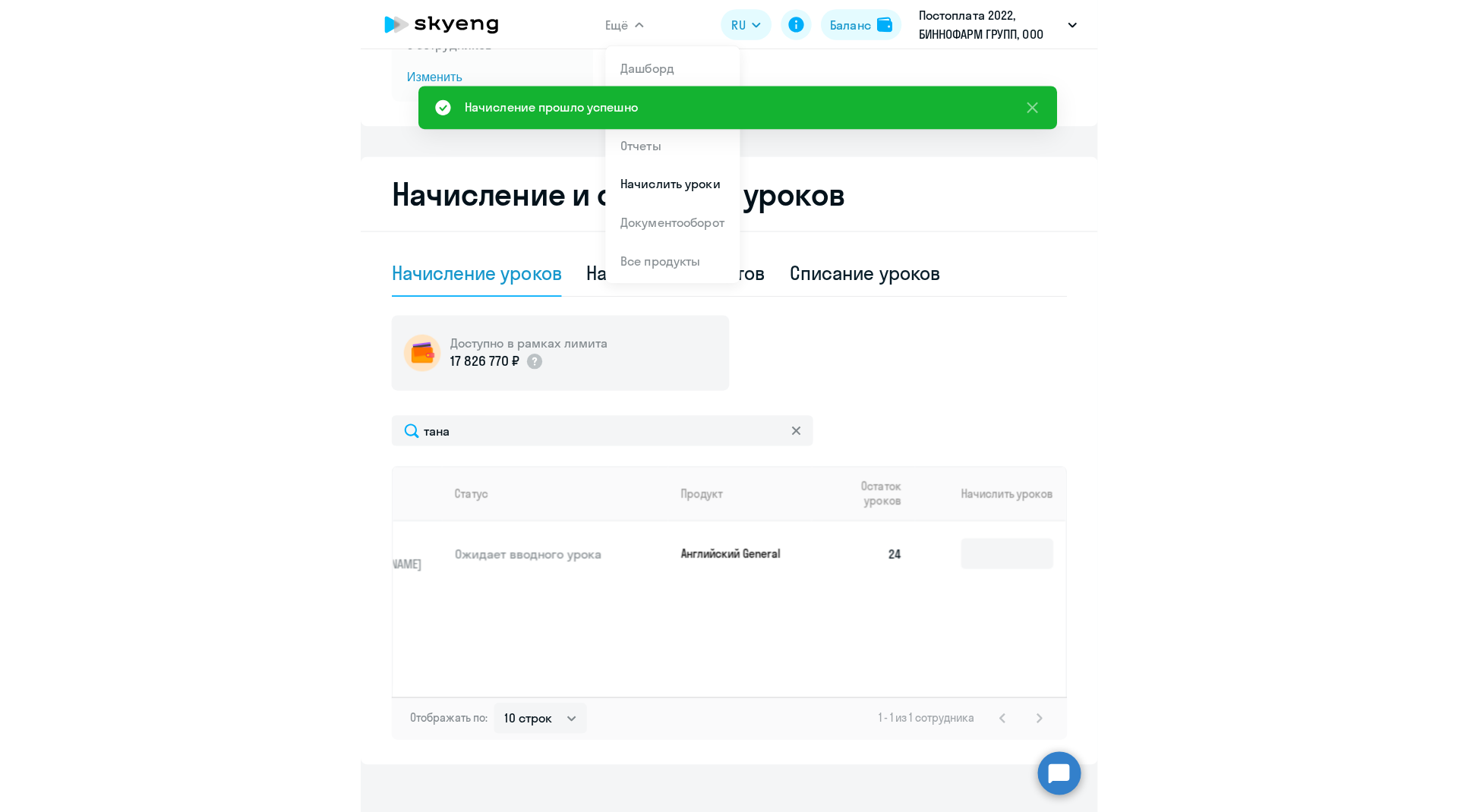
scroll to position [0, 0]
